Goal: Share content

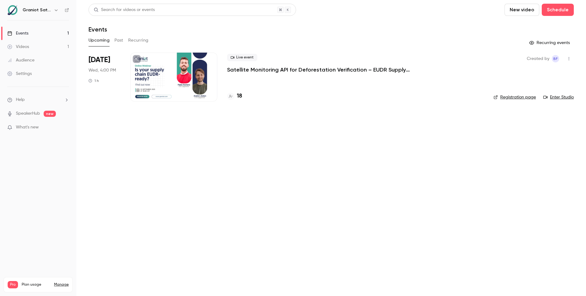
click at [30, 36] on link "Events 1" at bounding box center [38, 33] width 76 height 13
click at [30, 46] on link "Videos 1" at bounding box center [38, 46] width 76 height 13
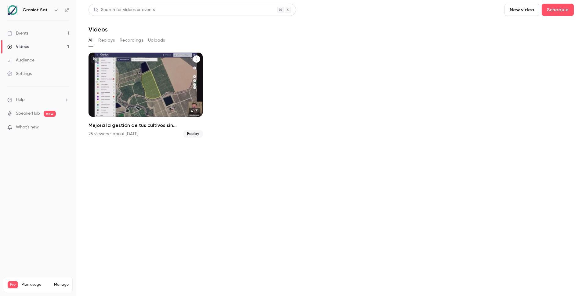
click at [198, 58] on button "Mejora la gestión de tus cultivos sin complicarte | Webinar Graniot" at bounding box center [196, 58] width 7 height 7
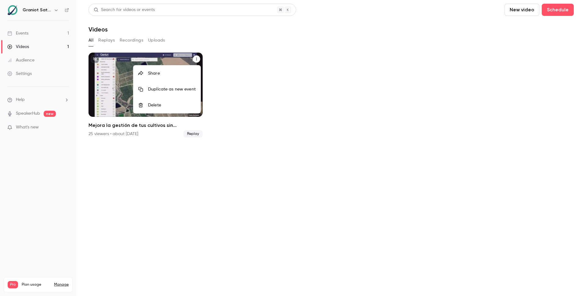
click at [157, 70] on div "Share" at bounding box center [172, 73] width 48 height 6
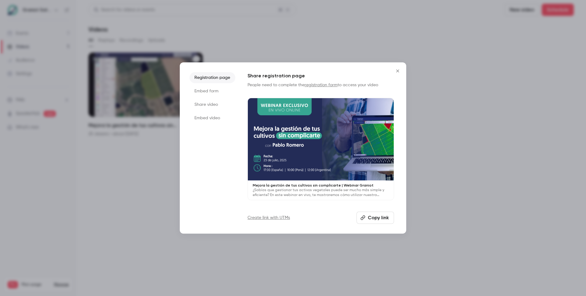
click at [369, 217] on button "Copy link" at bounding box center [376, 217] width 38 height 12
